Goal: Information Seeking & Learning: Find specific fact

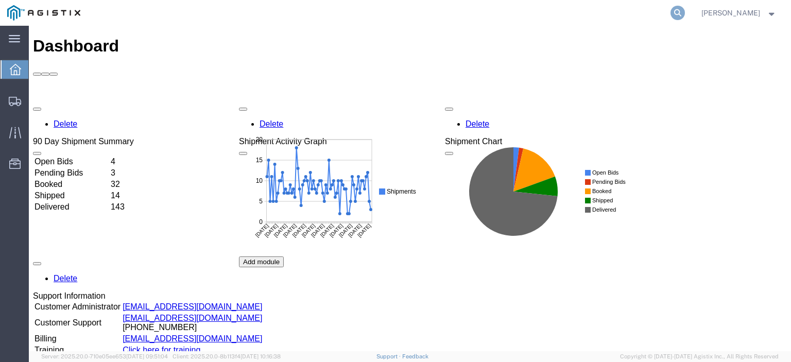
click at [685, 14] on icon at bounding box center [677, 13] width 14 height 14
paste input "5696790"
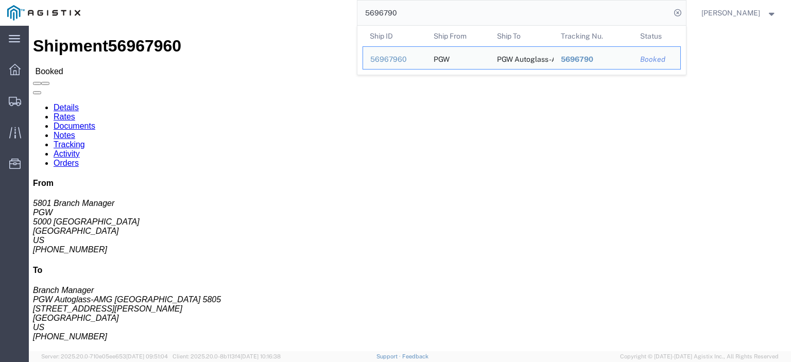
drag, startPoint x: 78, startPoint y: 121, endPoint x: 6, endPoint y: 124, distance: 72.1
click div "Ship From PGW (5801 Branch Manager) [STREET_ADDRESS] [PHONE_NUMBER] [EMAIL_ADDR…"
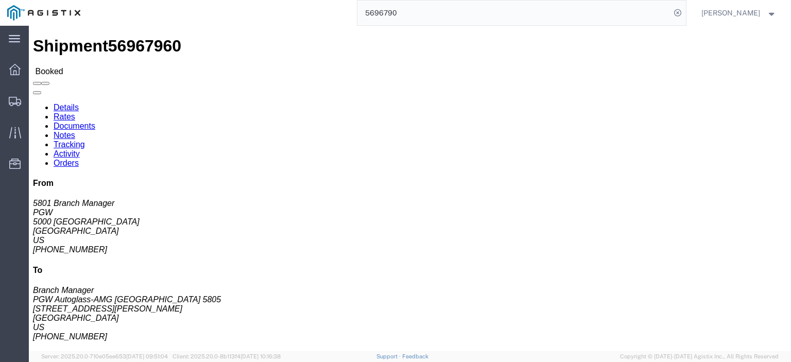
drag, startPoint x: 240, startPoint y: 120, endPoint x: 145, endPoint y: 120, distance: 95.2
click div "Ship To PGW Autoglass-AMG [GEOGRAPHIC_DATA] 5805 (Branch Manager) [STREET_ADDRE…"
copy address "[STREET_ADDRESS][PERSON_NAME]"
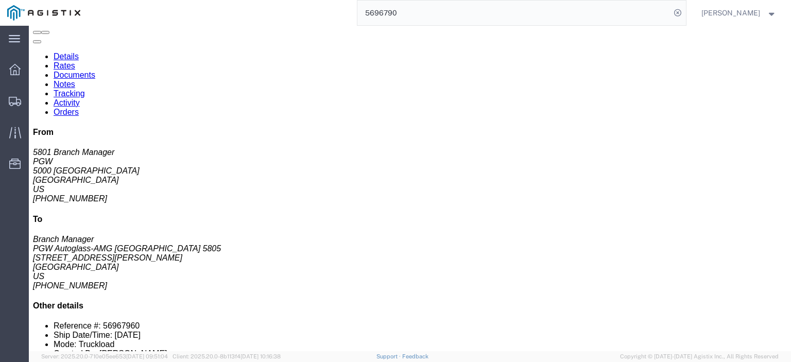
scroll to position [51, 0]
click link "Rates"
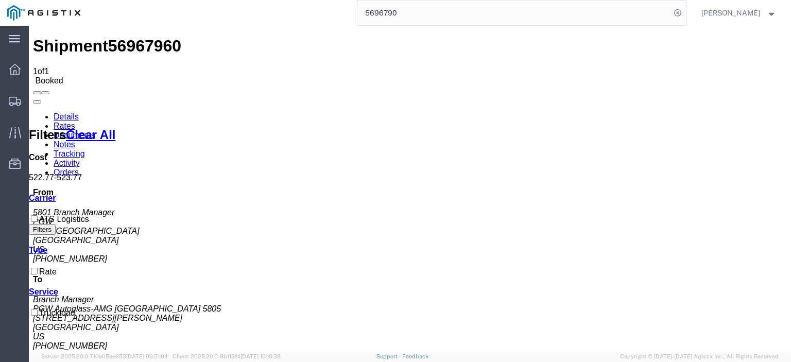
click at [75, 140] on link "Notes" at bounding box center [65, 144] width 22 height 9
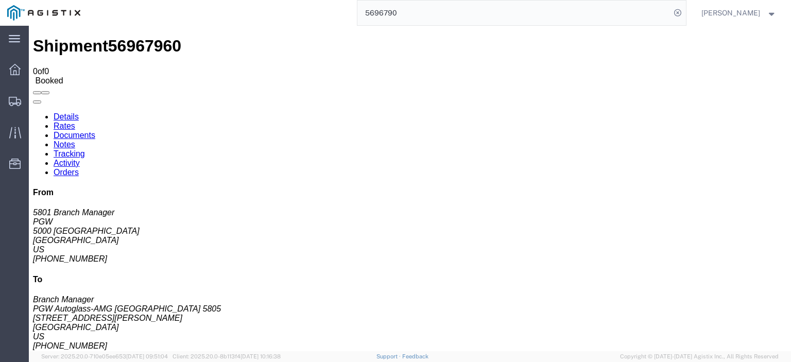
click at [65, 112] on link "Details" at bounding box center [66, 116] width 25 height 9
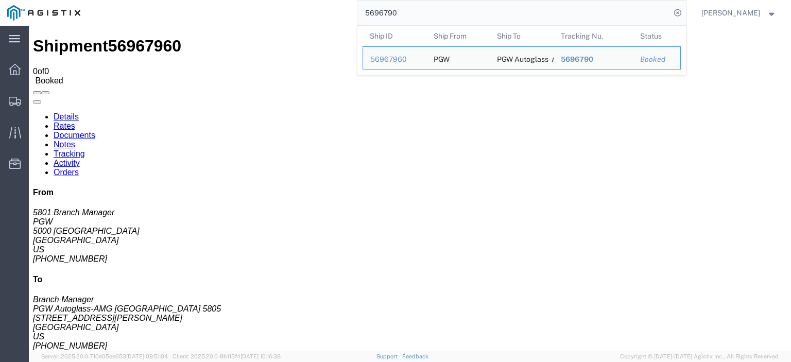
drag, startPoint x: 472, startPoint y: 8, endPoint x: 260, endPoint y: 0, distance: 211.7
click at [263, 1] on div "5696790 Ship ID Ship From Ship To Tracking Nu. Status Ship ID 56967960 Ship Fro…" at bounding box center [387, 13] width 598 height 26
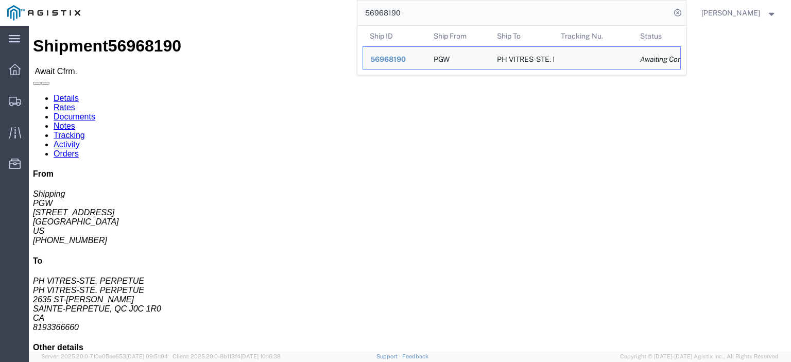
drag, startPoint x: 70, startPoint y: 119, endPoint x: 7, endPoint y: 122, distance: 63.4
click div "Ship From PGW (Shipping) [STREET_ADDRESS] [PHONE_NUMBER] [EMAIL_ADDRESS][DOMAIN…"
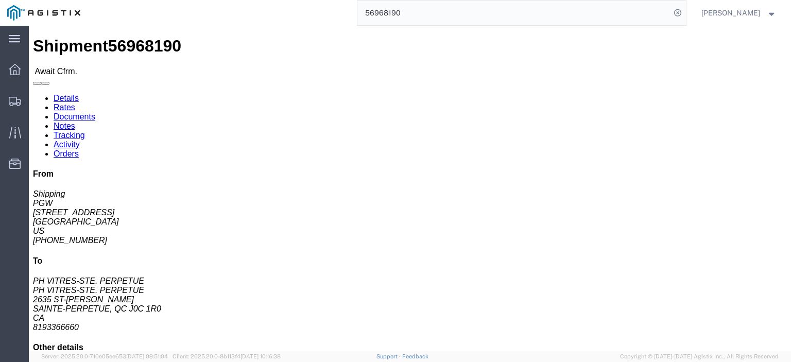
copy address "[STREET_ADDRESS]"
drag, startPoint x: 265, startPoint y: 125, endPoint x: 142, endPoint y: 126, distance: 123.0
click div "Ship To PH VITRES-STE. PERPETUE (PH VITRES-STE. PERPETUE) PHV [STREET_ADDRESS][…"
drag, startPoint x: 210, startPoint y: 118, endPoint x: 132, endPoint y: 116, distance: 77.8
click div "Ship From PGW (Shipping) [STREET_ADDRESS] [PHONE_NUMBER] [EMAIL_ADDRESS][DOMAIN…"
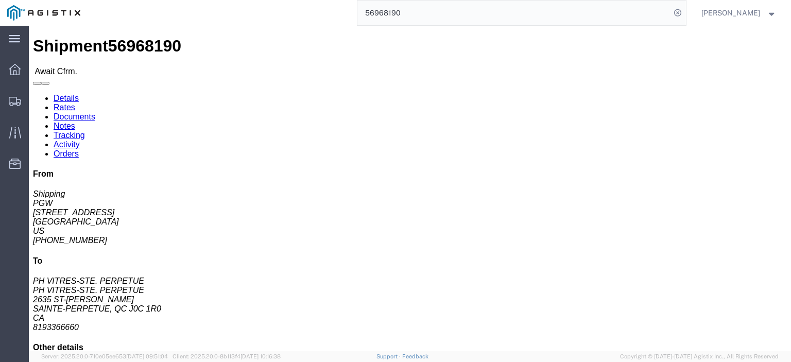
click div "Ship To PH VITRES-STE. PERPETUE (PH VITRES-STE. PERPETUE) PHV [STREET_ADDRESS][…"
click address "PH VITRES-STE. PERPETUE (PH VITRES-STE. PERPETUE) PHV [STREET_ADDRESS][PERSON_N…"
copy address "2635 ST-[PERSON_NAME]"
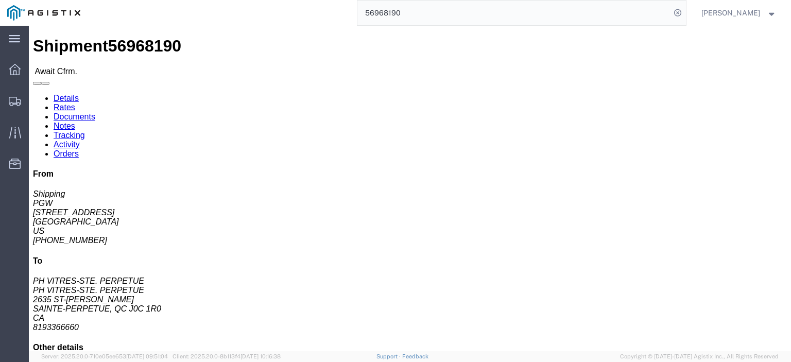
drag, startPoint x: 262, startPoint y: 133, endPoint x: 142, endPoint y: 135, distance: 120.0
click div "Ship To PH VITRES-STE. PERPETUE (PH VITRES-STE. PERPETUE) PHV [STREET_ADDRESS][…"
click address "PH VITRES-STE. PERPETUE (PH VITRES-STE. PERPETUE) PHV [STREET_ADDRESS][PERSON_N…"
drag, startPoint x: 259, startPoint y: 129, endPoint x: 220, endPoint y: 132, distance: 39.2
click address "PH VITRES-STE. PERPETUE (PH VITRES-STE. PERPETUE) PHV [STREET_ADDRESS][PERSON_N…"
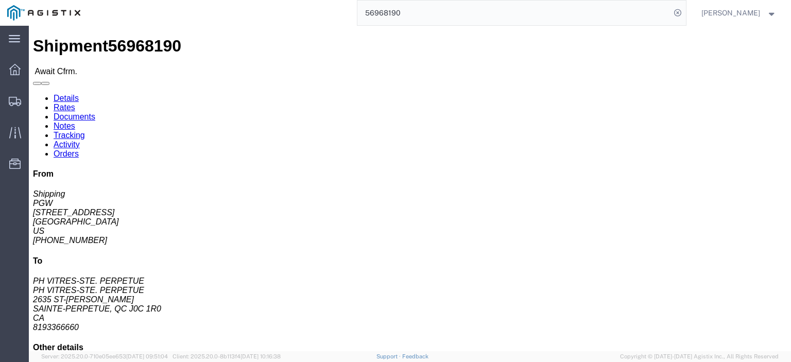
drag, startPoint x: 231, startPoint y: 132, endPoint x: 268, endPoint y: 118, distance: 39.6
click div "Pickup & Delivery Dates [DATE] 08:00 - [DATE] 09:00 Edit Date and Time Pickup D…"
drag, startPoint x: 245, startPoint y: 129, endPoint x: 233, endPoint y: 131, distance: 11.9
click address "PH VITRES-STE. PERPETUE (PH VITRES-STE. PERPETUE) PHV [STREET_ADDRESS][PERSON_N…"
copy address "J0C 1R0"
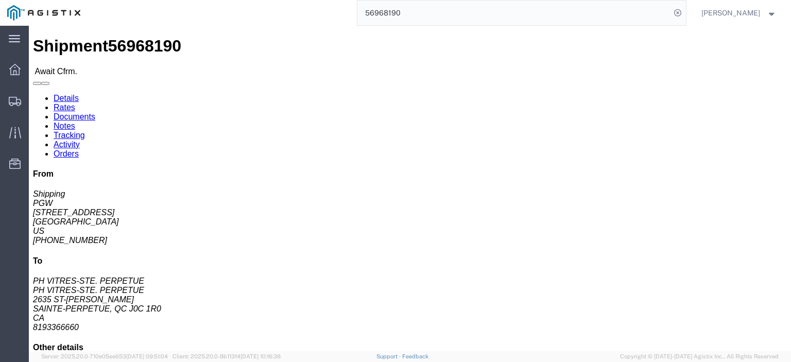
drag, startPoint x: 160, startPoint y: 106, endPoint x: 137, endPoint y: 95, distance: 25.6
click div "Ship From PGW (Shipping) [STREET_ADDRESS] [PHONE_NUMBER] [EMAIL_ADDRESS][DOMAIN…"
click address "PH VITRES-STE. PERPETUE (PH VITRES-STE. PERPETUE) PHV [STREET_ADDRESS][PERSON_N…"
drag, startPoint x: 164, startPoint y: 110, endPoint x: 143, endPoint y: 99, distance: 24.2
click div "Ship To PH VITRES-STE. PERPETUE (PH VITRES-STE. PERPETUE) PHV [STREET_ADDRESS][…"
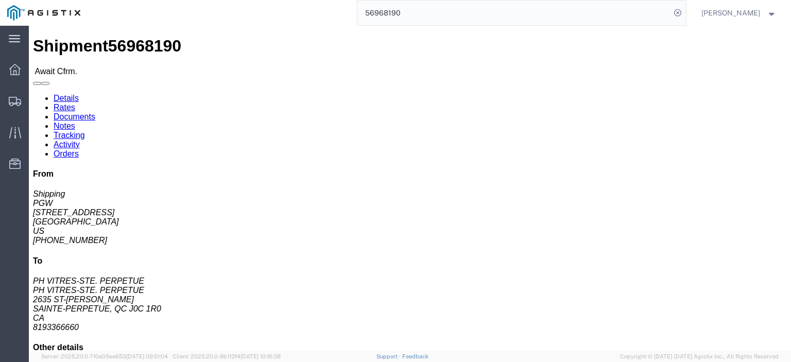
copy address "PH VITRES-STE. PERPETUE (PH VITRES-STE. PERPETUE) PHV"
drag, startPoint x: 200, startPoint y: 165, endPoint x: 144, endPoint y: 164, distance: 55.6
click div "Ship To PH VITRES-STE. PERPETUE (PH VITRES-STE. PERPETUE) PHV [STREET_ADDRESS][…"
copy address "[EMAIL_ADDRESS][DOMAIN_NAME]"
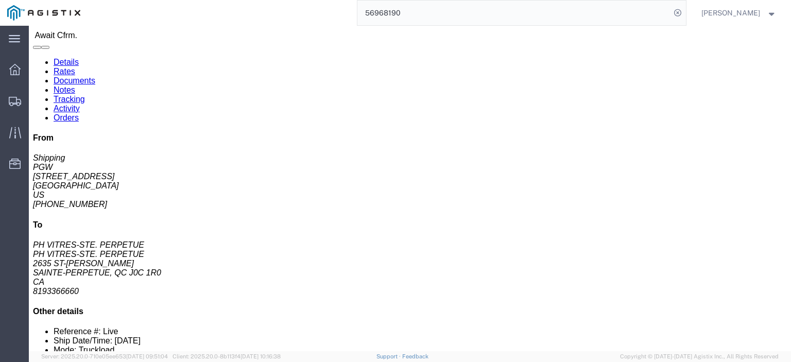
scroll to position [51, 0]
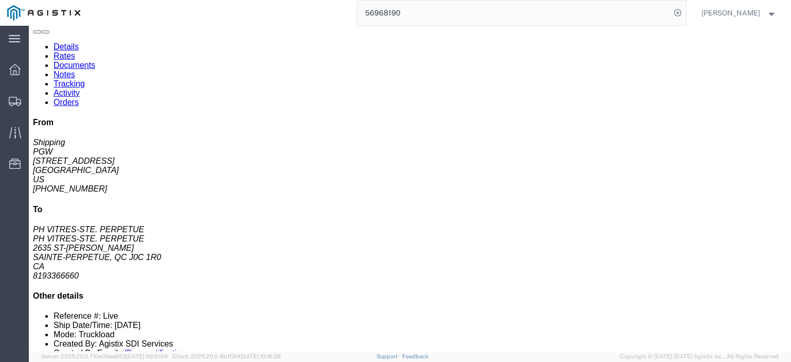
click link "Rates"
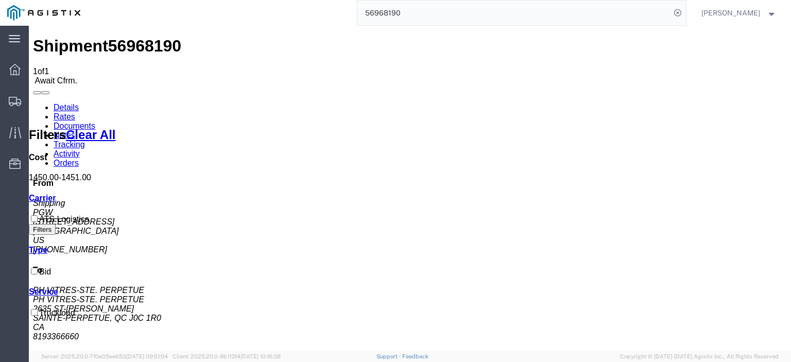
click at [75, 131] on link "Notes" at bounding box center [65, 135] width 22 height 9
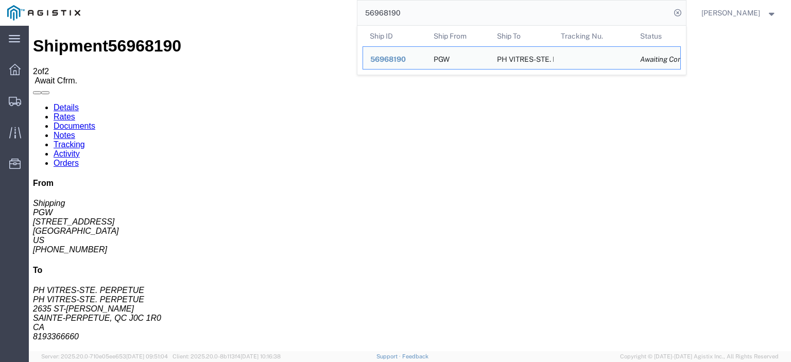
drag, startPoint x: 420, startPoint y: 21, endPoint x: 316, endPoint y: 3, distance: 105.6
click at [316, 3] on div "56968190 Ship ID Ship From Ship To Tracking Nu. Status Ship ID 56968190 Ship Fr…" at bounding box center [387, 13] width 598 height 26
paste input "83"
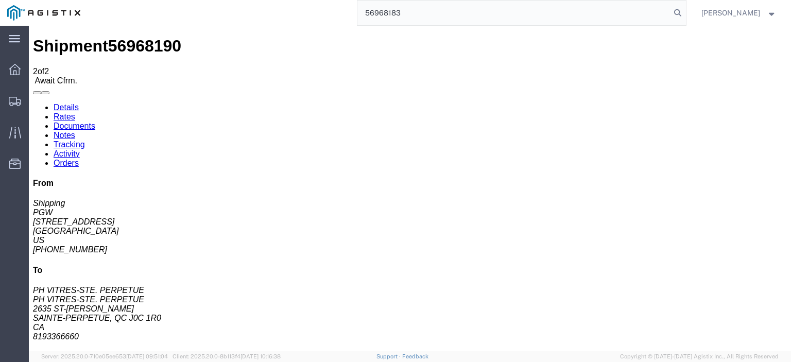
type input "56968183"
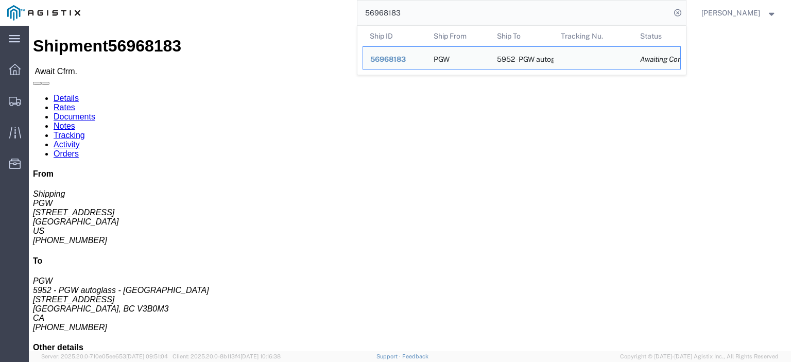
drag, startPoint x: 69, startPoint y: 119, endPoint x: 4, endPoint y: 118, distance: 64.9
click div "Ship From PGW (Shipping) [STREET_ADDRESS] [PHONE_NUMBER] [EMAIL_ADDRESS][DOMAIN…"
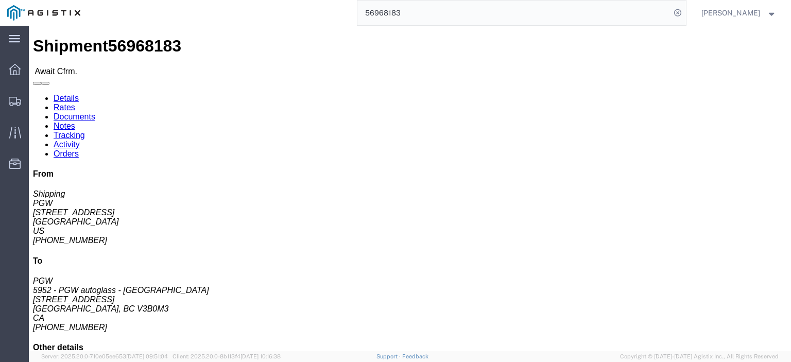
drag, startPoint x: 23, startPoint y: 118, endPoint x: 53, endPoint y: 124, distance: 30.9
click address "PGW (Shipping) [STREET_ADDRESS] [PHONE_NUMBER] [EMAIL_ADDRESS][DOMAIN_NAME]"
copy address "[STREET_ADDRESS]"
drag, startPoint x: 185, startPoint y: 118, endPoint x: 143, endPoint y: 124, distance: 43.2
click div "Ship To 5952 - PGW autoglass - [GEOGRAPHIC_DATA] (PGW) 5952 [STREET_ADDRESS] [P…"
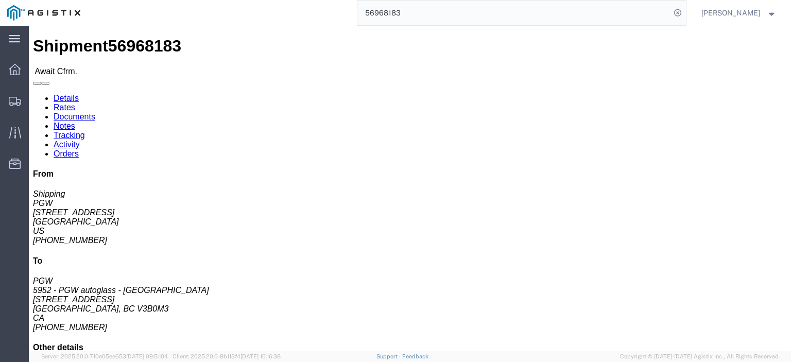
copy address "[STREET_ADDRESS]"
drag, startPoint x: 167, startPoint y: 109, endPoint x: 143, endPoint y: 99, distance: 26.1
click div "Ship To 5952 - PGW autoglass - [GEOGRAPHIC_DATA] (PGW) 5952 [STREET_ADDRESS] [P…"
copy address "5952 - PGW autoglass - Coquitlam (PGW) 5952"
drag, startPoint x: 245, startPoint y: 131, endPoint x: 212, endPoint y: 132, distance: 32.4
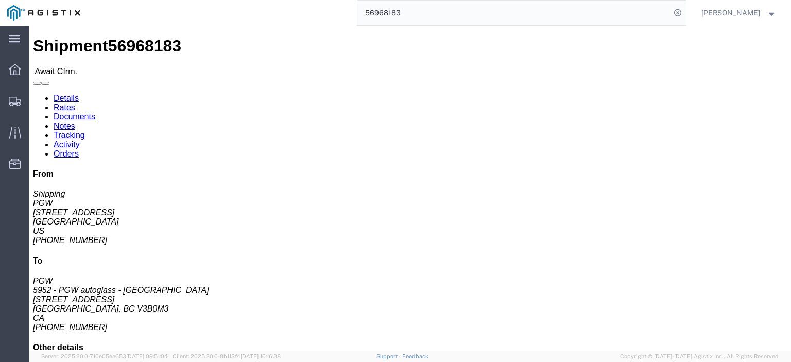
click address "5952 - PGW autoglass - [GEOGRAPHIC_DATA] (PGW) 5952 [STREET_ADDRESS] [PHONE_NUM…"
copy address "V3B0M3"
drag, startPoint x: 162, startPoint y: 134, endPoint x: 149, endPoint y: 96, distance: 40.2
click address "5952 - PGW autoglass - [GEOGRAPHIC_DATA] (PGW) 5952 [STREET_ADDRESS] [PHONE_NUM…"
drag, startPoint x: 158, startPoint y: 97, endPoint x: 198, endPoint y: 103, distance: 41.1
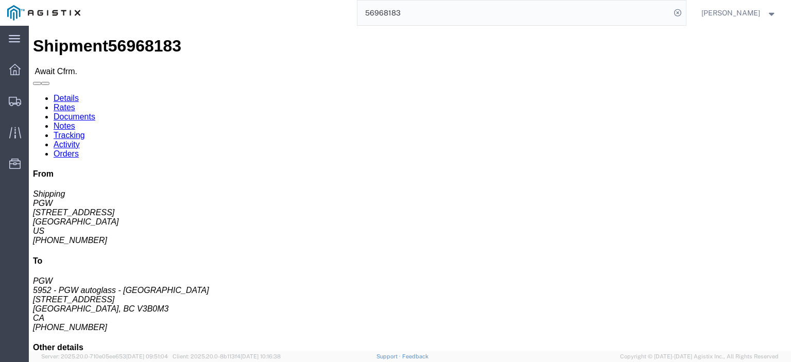
click address "5952 - PGW autoglass - [GEOGRAPHIC_DATA] (PGW) 5952 [STREET_ADDRESS] [PHONE_NUM…"
drag, startPoint x: 252, startPoint y: 161, endPoint x: 142, endPoint y: 163, distance: 110.2
click div "Ship To 5952 - PGW autoglass - [GEOGRAPHIC_DATA] (PGW) 5952 [STREET_ADDRESS] [P…"
drag, startPoint x: 198, startPoint y: 149, endPoint x: 134, endPoint y: 152, distance: 63.9
click div "Ship From PGW (Shipping) 5329 [STREET_ADDRESS] [PHONE_NUMBER] [EMAIL_ADDRESS][D…"
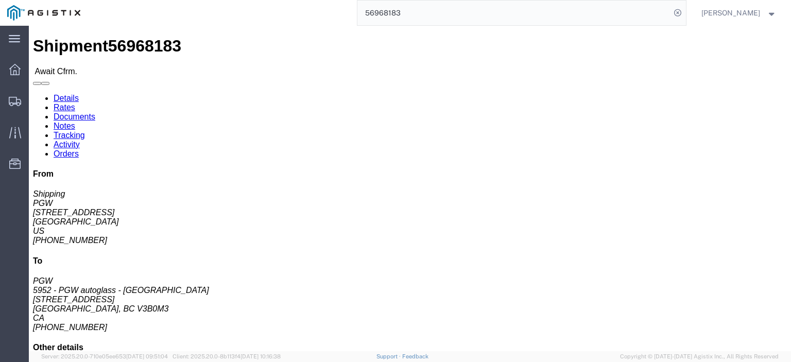
click address "5952 - PGW autoglass - [GEOGRAPHIC_DATA] (PGW) 5952 [STREET_ADDRESS] [PHONE_NUM…"
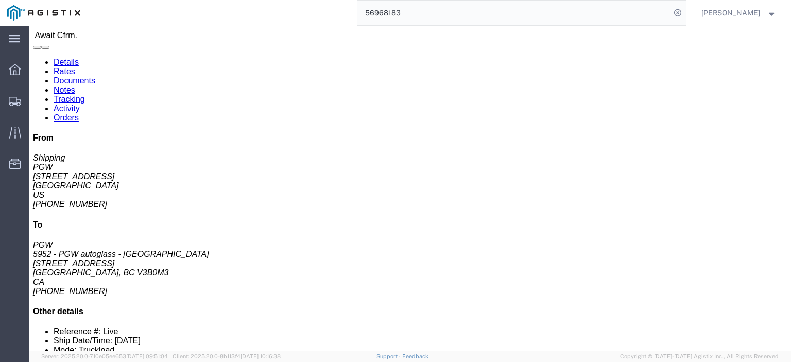
scroll to position [51, 0]
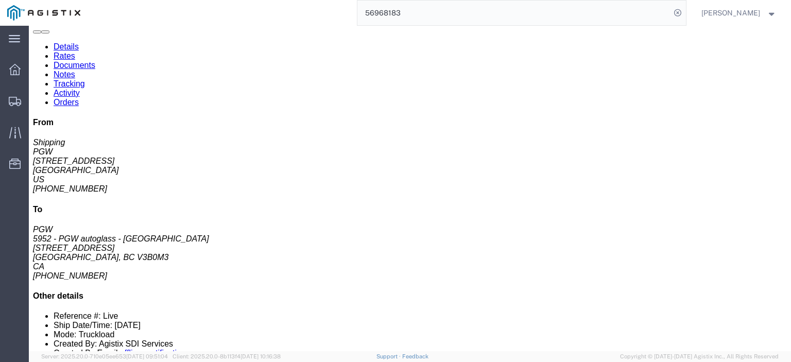
click link "Rates"
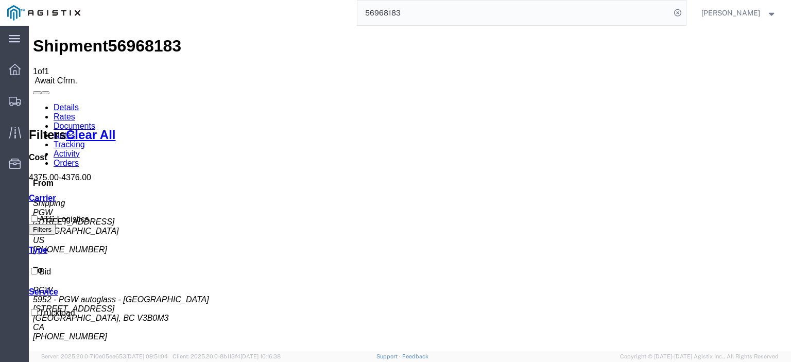
click at [75, 131] on link "Notes" at bounding box center [65, 135] width 22 height 9
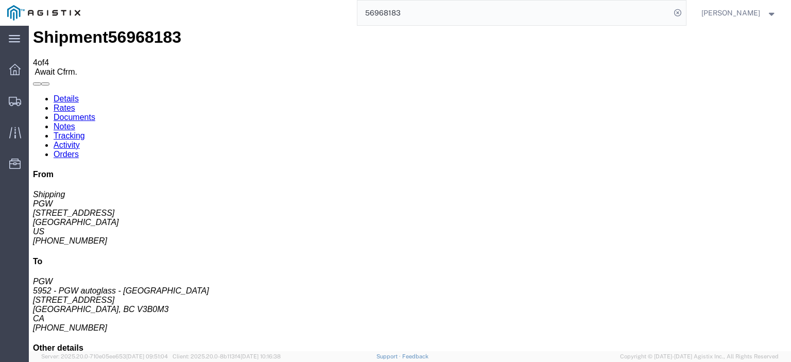
scroll to position [11, 0]
